Goal: Task Accomplishment & Management: Manage account settings

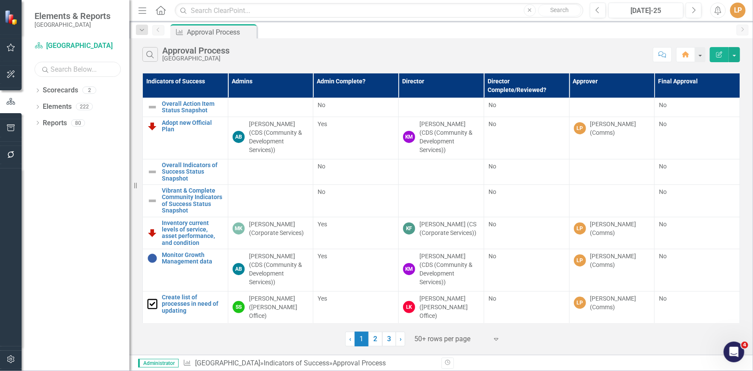
click at [77, 73] on input "text" at bounding box center [78, 69] width 86 height 15
click at [39, 107] on icon "Dropdown" at bounding box center [38, 107] width 6 height 5
click at [43, 157] on icon "Dropdown" at bounding box center [42, 156] width 6 height 5
click at [89, 169] on div "Develop a Corporate Advertising Policy" at bounding box center [95, 170] width 69 height 8
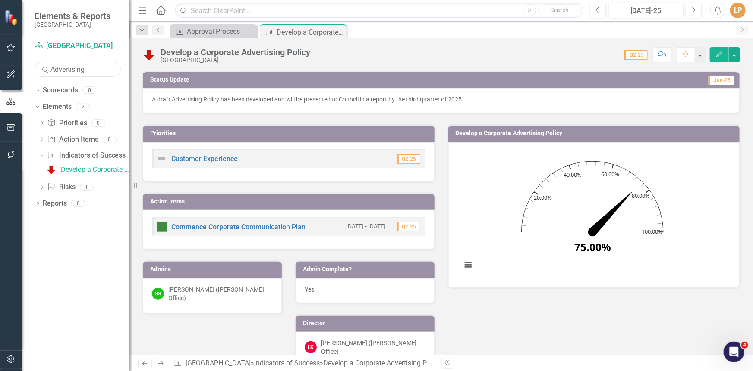
drag, startPoint x: 94, startPoint y: 72, endPoint x: 44, endPoint y: 70, distance: 50.1
click at [44, 70] on div "Search Advertising" at bounding box center [78, 69] width 86 height 15
type input "education"
click at [89, 186] on div "Develop and execute education campaign" at bounding box center [95, 185] width 69 height 8
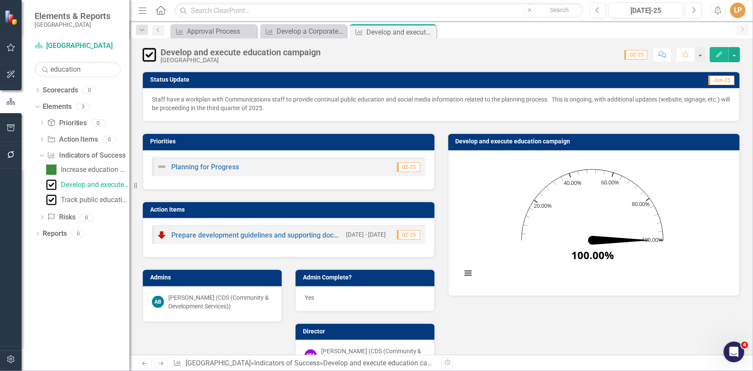
click at [546, 105] on p "Staff have a workplan with Communications staff to provide continual public edu…" at bounding box center [441, 103] width 579 height 17
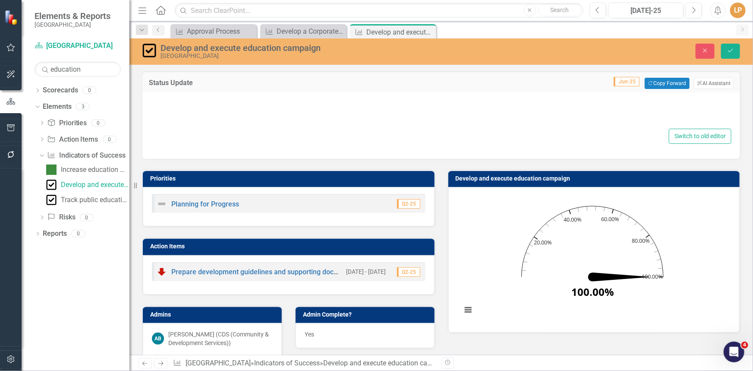
type textarea "<p>Staff have a workplan with Communications staff to provide continual public …"
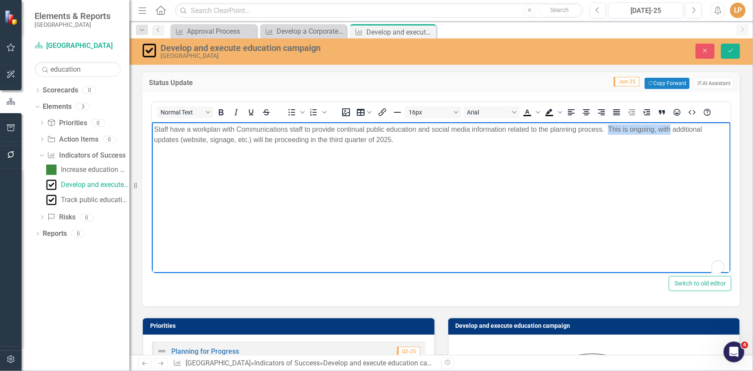
drag, startPoint x: 609, startPoint y: 129, endPoint x: 669, endPoint y: 127, distance: 60.4
click at [669, 127] on p "Staff have a workplan with Communications staff to provide continual public edu…" at bounding box center [441, 134] width 574 height 21
click at [289, 130] on p "Staff have a workplan with Communications staff to provide continual public edu…" at bounding box center [441, 134] width 574 height 21
click at [291, 129] on p "Staff have a workplan with Communications staff to provide continual public edu…" at bounding box center [441, 134] width 574 height 21
click at [730, 51] on icon "Save" at bounding box center [731, 50] width 8 height 6
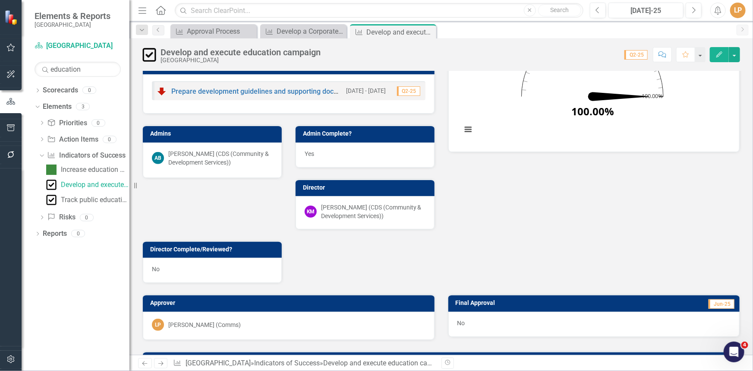
scroll to position [157, 0]
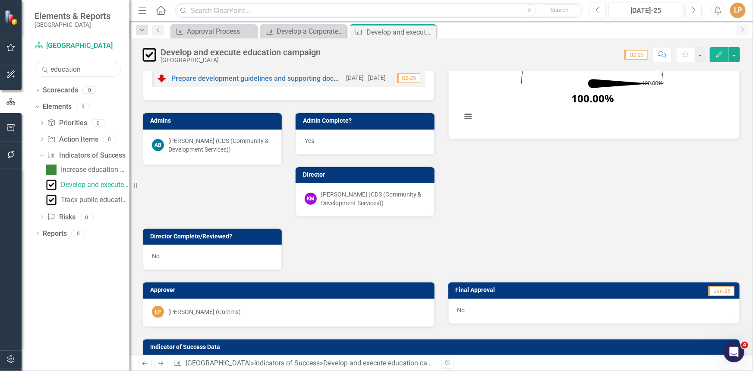
drag, startPoint x: 86, startPoint y: 69, endPoint x: 3, endPoint y: 68, distance: 83.3
click at [0, 69] on div "Elements & Reports Niagara-on-the-Lake Scorecard [GEOGRAPHIC_DATA] Search educa…" at bounding box center [64, 185] width 129 height 371
click at [39, 156] on icon "Dropdown" at bounding box center [40, 155] width 5 height 6
click at [78, 72] on input "afford" at bounding box center [78, 69] width 86 height 15
type input "a"
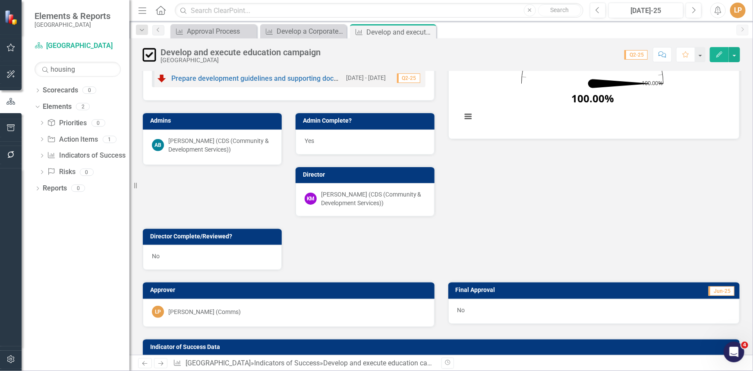
click at [38, 156] on div "Dropdown Priority Priorities 0 Dropdown Action Item Action Items 1 Affordable a…" at bounding box center [82, 148] width 95 height 65
click at [42, 157] on icon "Dropdown" at bounding box center [42, 156] width 6 height 5
click at [88, 169] on div "Complete housing needs assessment" at bounding box center [95, 170] width 69 height 8
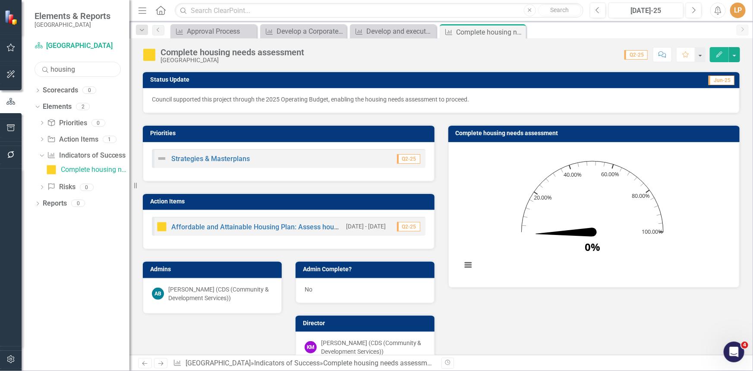
drag, startPoint x: 84, startPoint y: 71, endPoint x: 0, endPoint y: 77, distance: 84.4
click at [0, 77] on div "Elements & Reports Niagara-on-the-Lake Scorecard [GEOGRAPHIC_DATA] Search housi…" at bounding box center [64, 185] width 129 height 371
click at [79, 167] on div "Complete Arts and Culture assets mapping" at bounding box center [95, 170] width 69 height 8
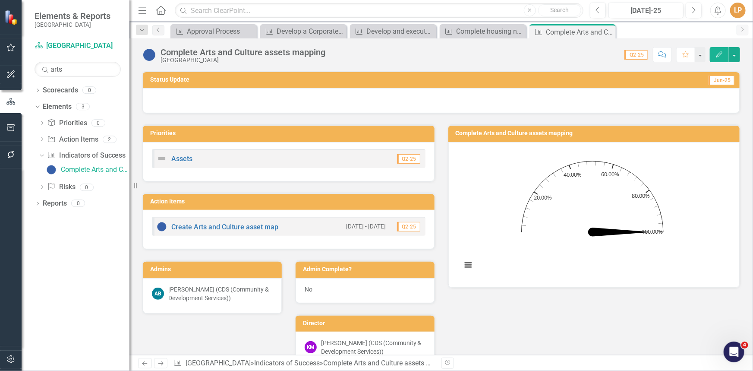
click at [489, 98] on div at bounding box center [441, 100] width 597 height 25
click at [488, 98] on div at bounding box center [441, 100] width 597 height 25
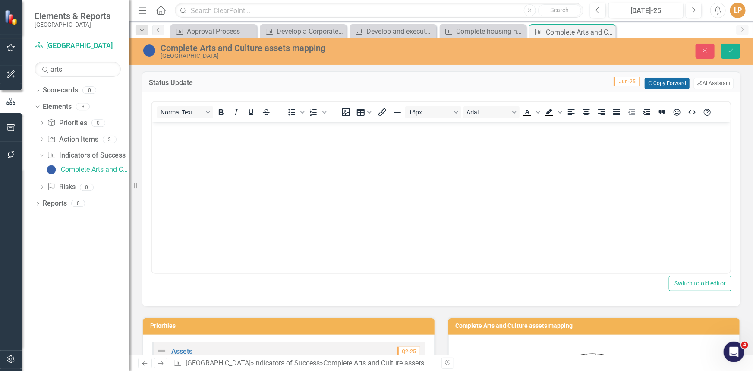
click at [664, 81] on button "Copy Forward Copy Forward" at bounding box center [667, 83] width 44 height 11
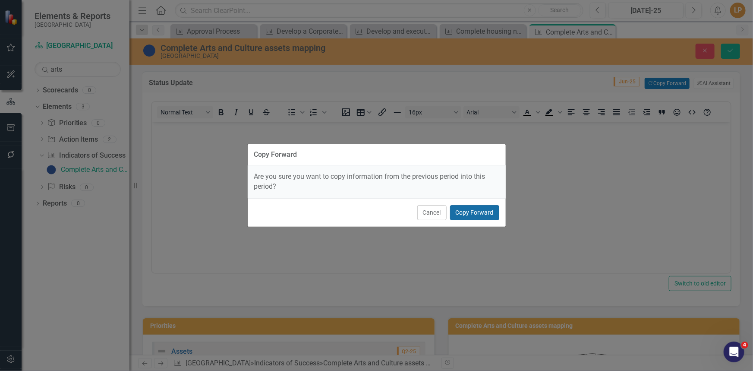
click at [478, 211] on button "Copy Forward" at bounding box center [474, 212] width 49 height 15
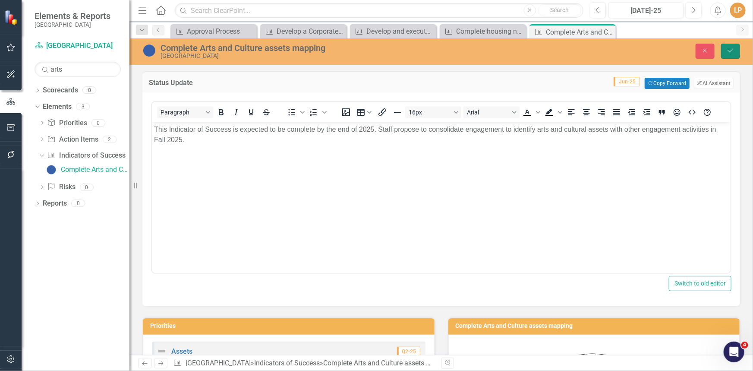
click at [734, 46] on button "Save" at bounding box center [730, 51] width 19 height 15
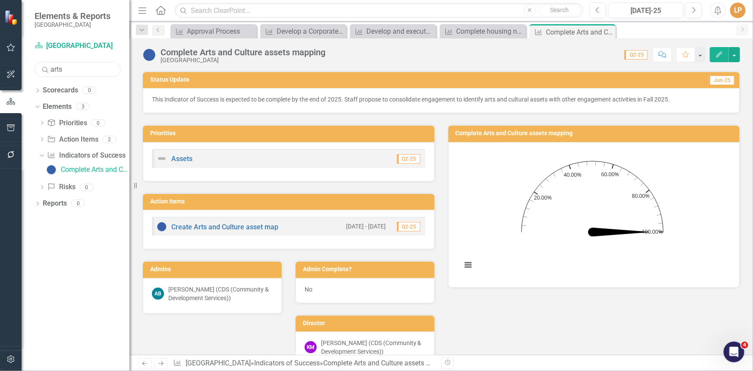
drag, startPoint x: 76, startPoint y: 72, endPoint x: 12, endPoint y: 64, distance: 65.2
click at [12, 64] on div "Elements & Reports Niagara-on-the-Lake Scorecard [GEOGRAPHIC_DATA] Search arts …" at bounding box center [64, 185] width 129 height 371
click at [43, 157] on div "Dropdown" at bounding box center [40, 155] width 7 height 6
drag, startPoint x: 89, startPoint y: 69, endPoint x: 39, endPoint y: 70, distance: 50.1
click at [39, 70] on input "planning div" at bounding box center [78, 69] width 86 height 15
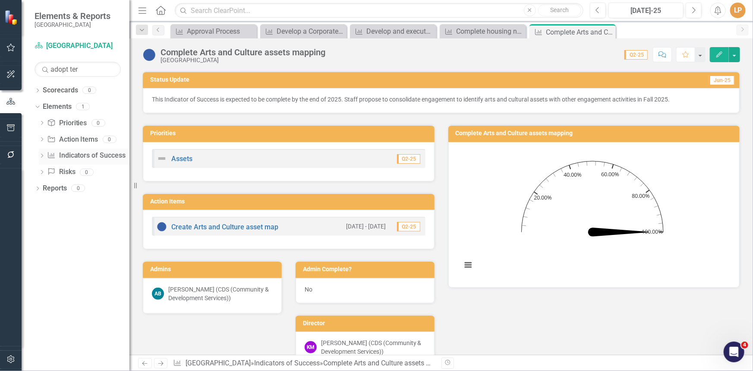
click at [42, 159] on icon "Dropdown" at bounding box center [42, 156] width 6 height 5
click at [72, 167] on div "Adopt Terms of Reference" at bounding box center [95, 170] width 69 height 8
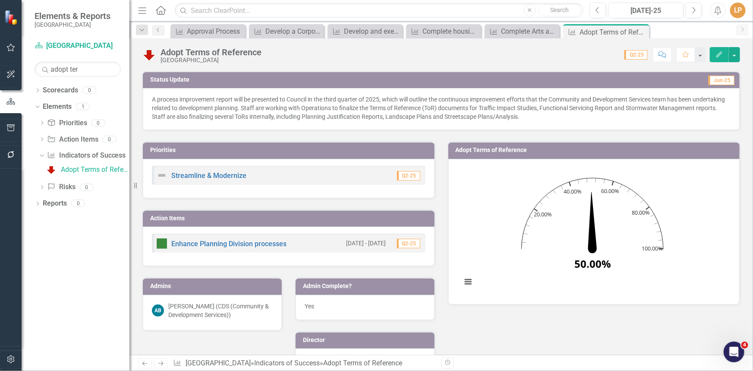
drag, startPoint x: 502, startPoint y: 60, endPoint x: 472, endPoint y: 0, distance: 66.6
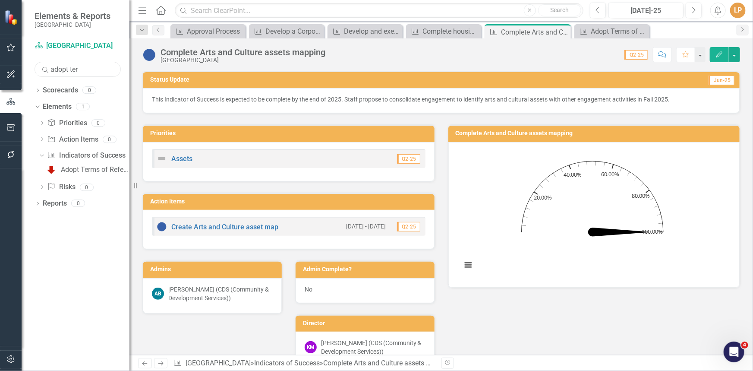
drag, startPoint x: 84, startPoint y: 72, endPoint x: 6, endPoint y: 55, distance: 80.0
click at [2, 56] on div "Elements & Reports Niagara-on-the-Lake Scorecard [GEOGRAPHIC_DATA] Search adopt…" at bounding box center [64, 185] width 129 height 371
type input "e"
click at [73, 170] on div "Identify list of established and documented processes, areas to streamline" at bounding box center [95, 170] width 69 height 8
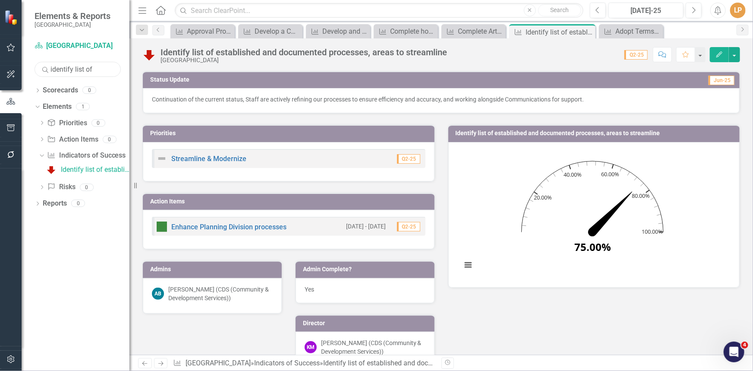
drag, startPoint x: 106, startPoint y: 69, endPoint x: 0, endPoint y: 69, distance: 106.1
click at [0, 69] on div "Elements & Reports Niagara-on-the-Lake Scorecard [GEOGRAPHIC_DATA] Search ident…" at bounding box center [64, 185] width 129 height 371
type input "Coastal"
click at [73, 172] on div "Collect Data to establish baseline for Coastal Protection Program" at bounding box center [95, 170] width 69 height 8
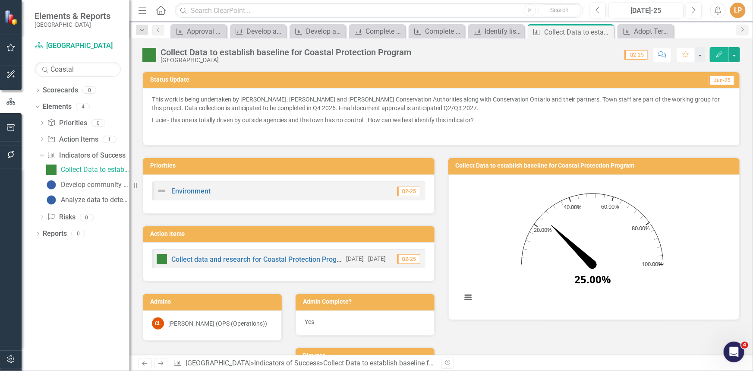
click at [454, 136] on p at bounding box center [441, 131] width 579 height 10
click at [455, 133] on p at bounding box center [441, 131] width 579 height 10
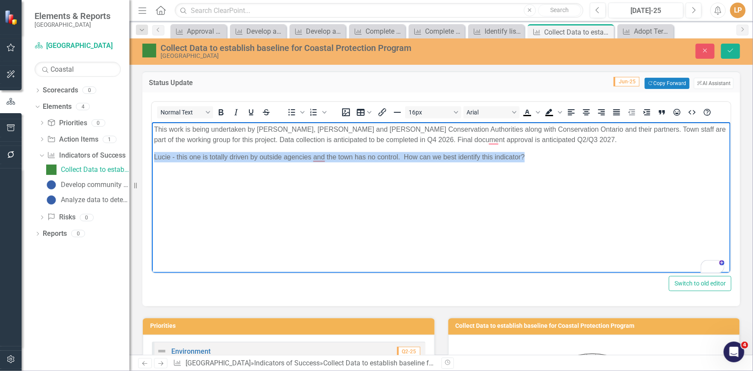
drag, startPoint x: 368, startPoint y: 157, endPoint x: 153, endPoint y: 160, distance: 215.3
click at [153, 160] on body "This work is being undertaken by [PERSON_NAME], [PERSON_NAME] and [PERSON_NAME]…" at bounding box center [440, 186] width 579 height 129
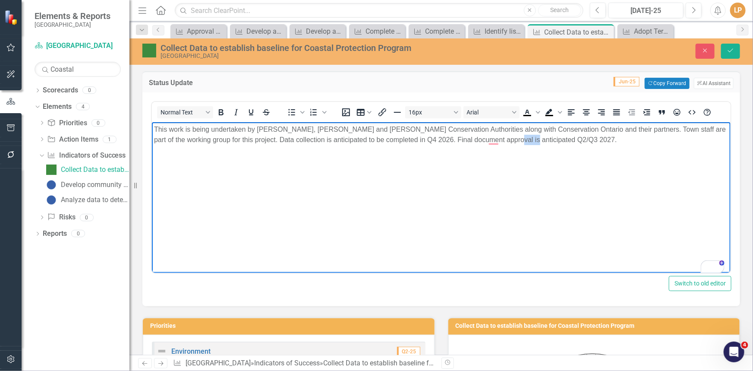
drag, startPoint x: 487, startPoint y: 140, endPoint x: 507, endPoint y: 138, distance: 20.8
click at [507, 138] on p "This work is being undertaken by [PERSON_NAME], [PERSON_NAME] and [PERSON_NAME]…" at bounding box center [441, 134] width 574 height 21
click at [573, 148] on body "This work is being undertaken by [PERSON_NAME], [PERSON_NAME] and [PERSON_NAME]…" at bounding box center [440, 186] width 579 height 129
click at [538, 139] on p "This work is being undertaken by [PERSON_NAME], [PERSON_NAME] and [PERSON_NAME]…" at bounding box center [441, 134] width 574 height 21
drag, startPoint x: 107, startPoint y: 17, endPoint x: 735, endPoint y: 51, distance: 628.2
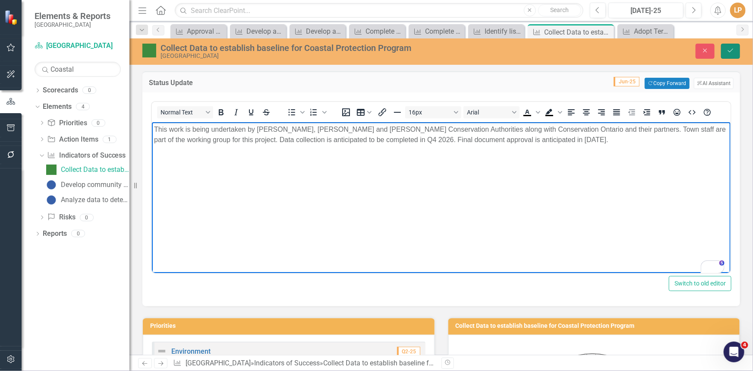
click at [735, 51] on button "Save" at bounding box center [730, 51] width 19 height 15
